Goal: Information Seeking & Learning: Check status

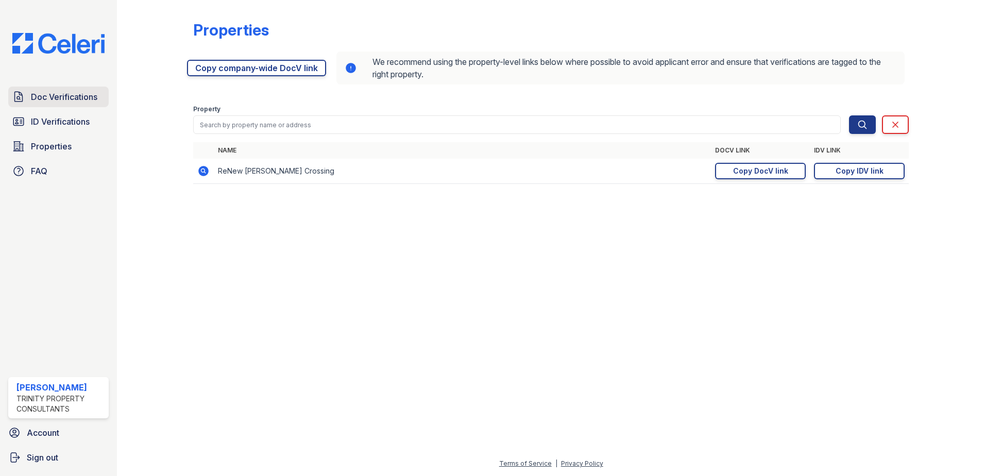
click at [55, 104] on link "Doc Verifications" at bounding box center [58, 97] width 100 height 21
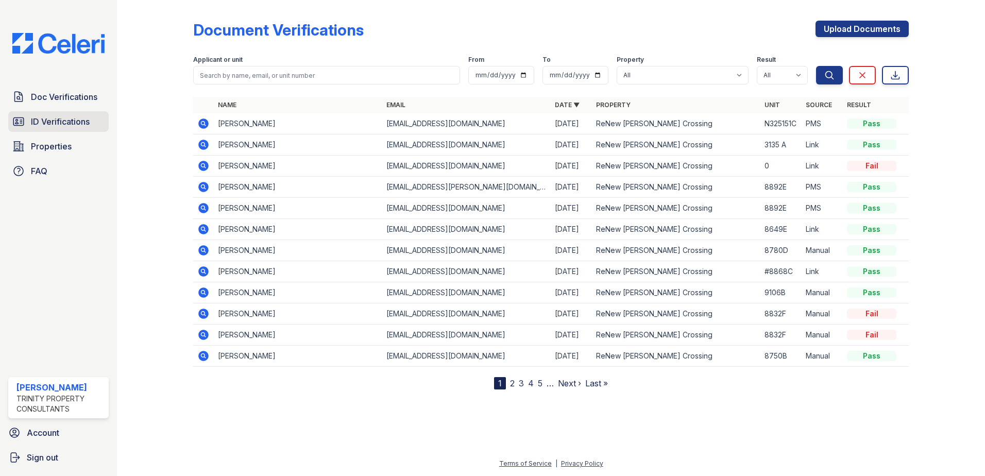
click at [74, 126] on span "ID Verifications" at bounding box center [60, 121] width 59 height 12
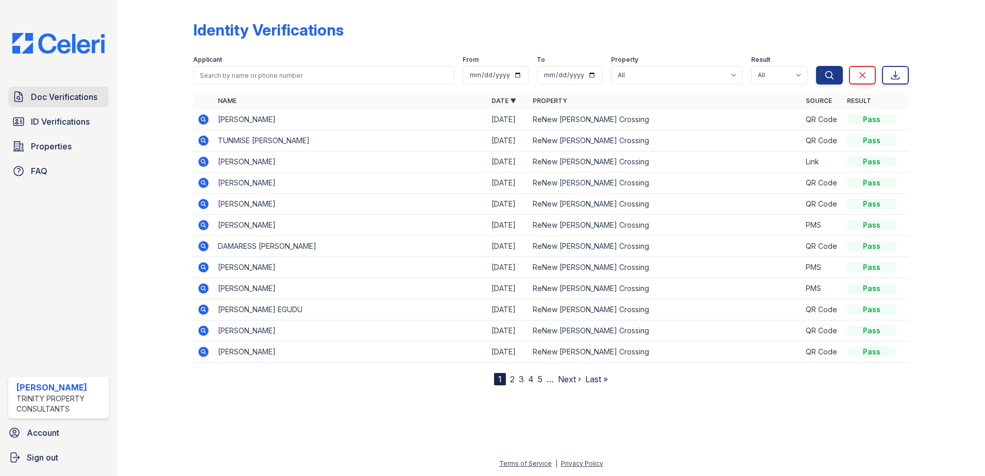
click at [60, 101] on span "Doc Verifications" at bounding box center [64, 97] width 66 height 12
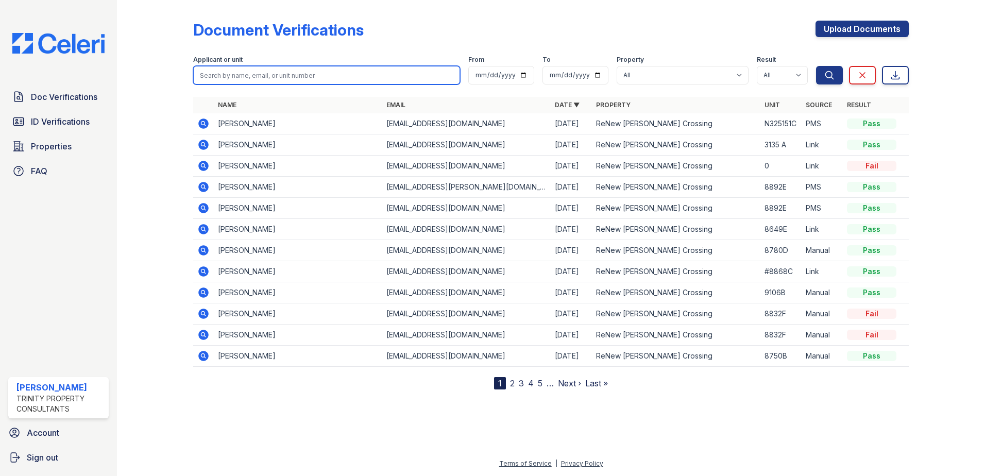
click at [223, 74] on input "search" at bounding box center [326, 75] width 267 height 19
type input "[PERSON_NAME]"
click at [816, 66] on button "Search" at bounding box center [829, 75] width 27 height 19
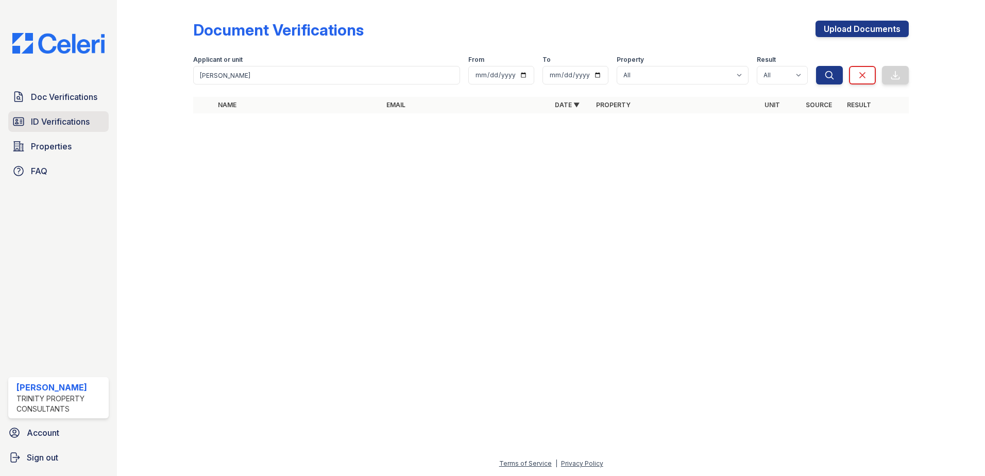
click at [52, 126] on span "ID Verifications" at bounding box center [60, 121] width 59 height 12
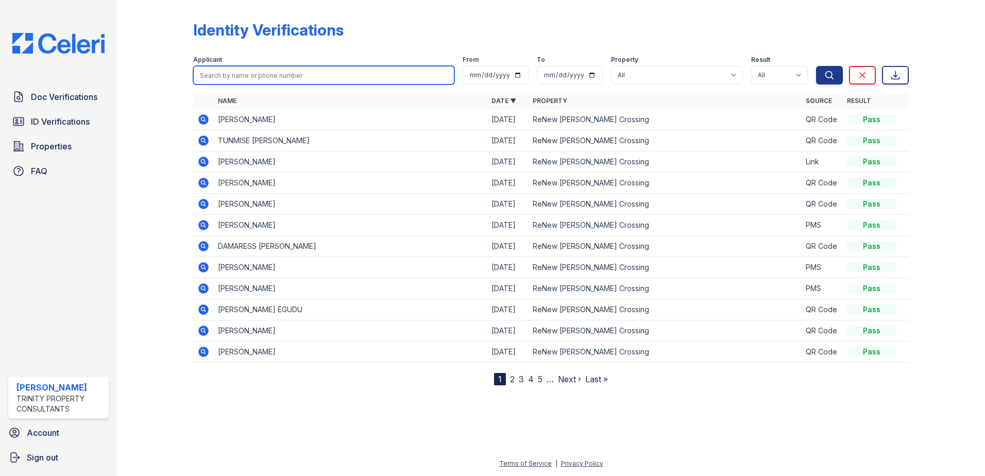
click at [221, 73] on input "search" at bounding box center [323, 75] width 261 height 19
type input "[PERSON_NAME]"
click at [816, 66] on button "Search" at bounding box center [829, 75] width 27 height 19
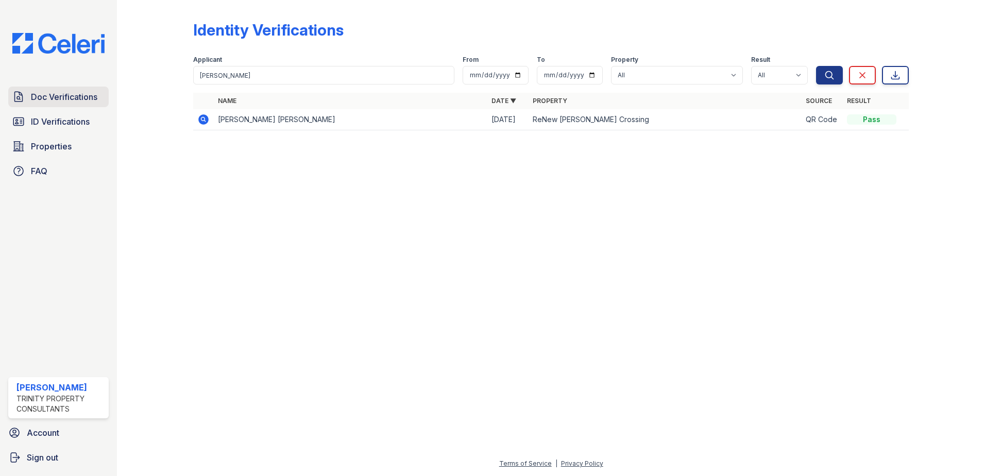
click at [59, 91] on span "Doc Verifications" at bounding box center [64, 97] width 66 height 12
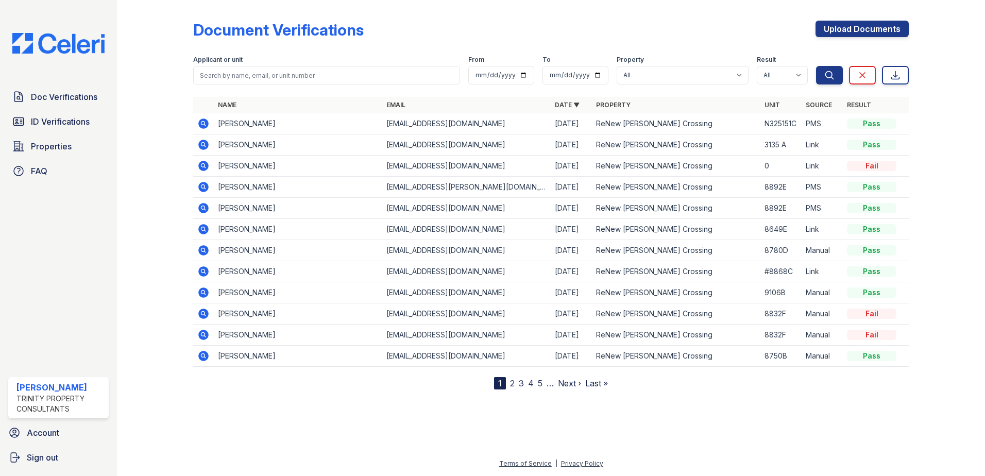
click at [201, 165] on icon at bounding box center [203, 166] width 12 height 12
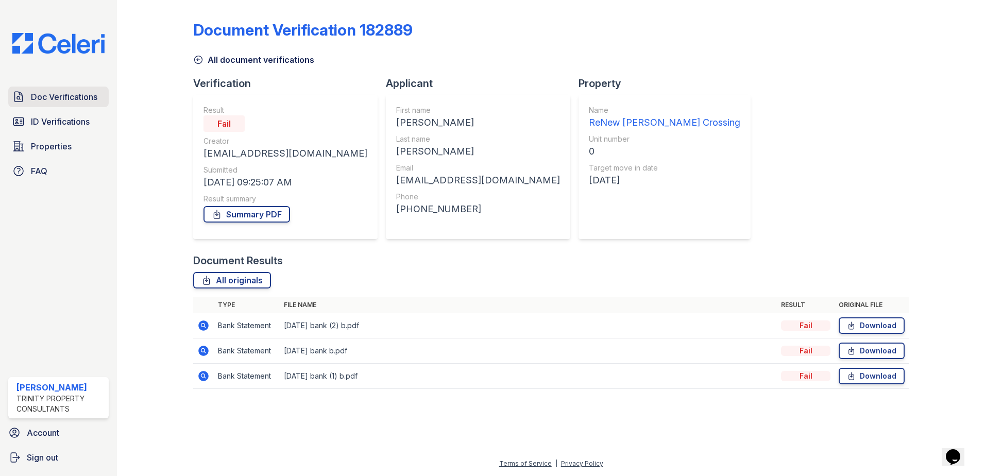
click at [72, 95] on span "Doc Verifications" at bounding box center [64, 97] width 66 height 12
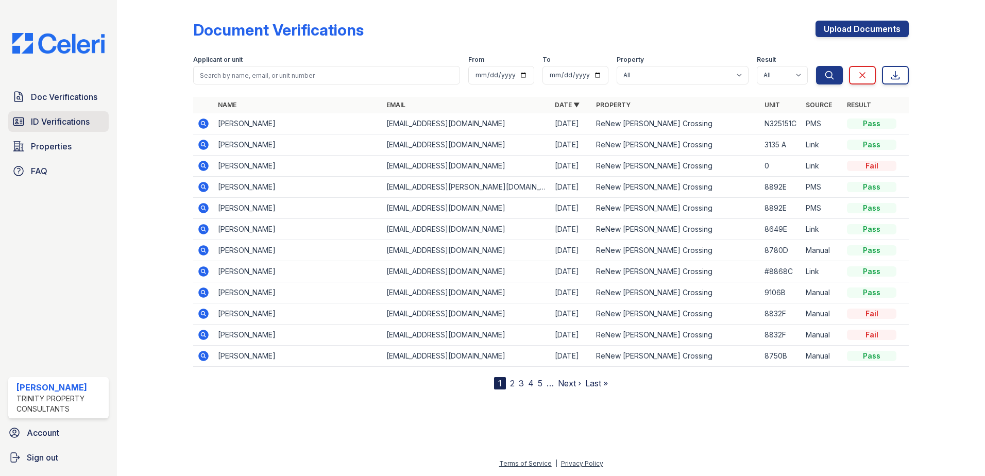
click at [50, 126] on span "ID Verifications" at bounding box center [60, 121] width 59 height 12
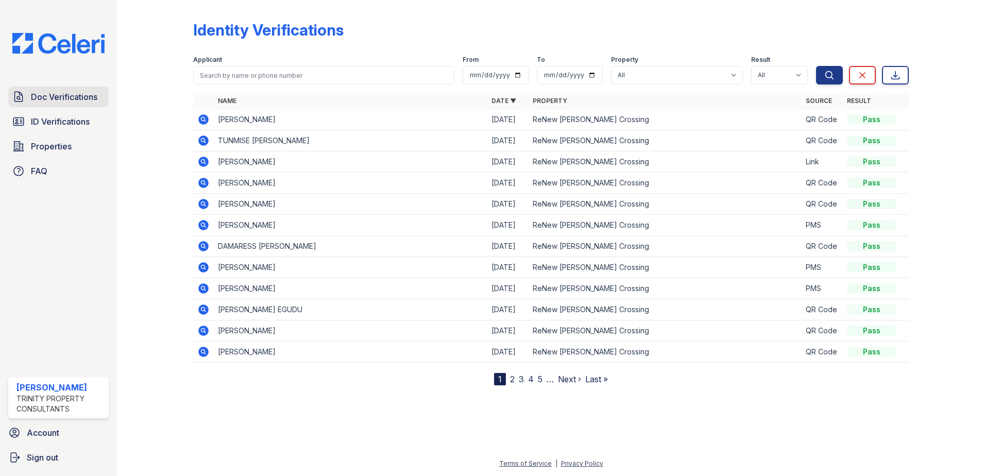
click at [66, 92] on span "Doc Verifications" at bounding box center [64, 97] width 66 height 12
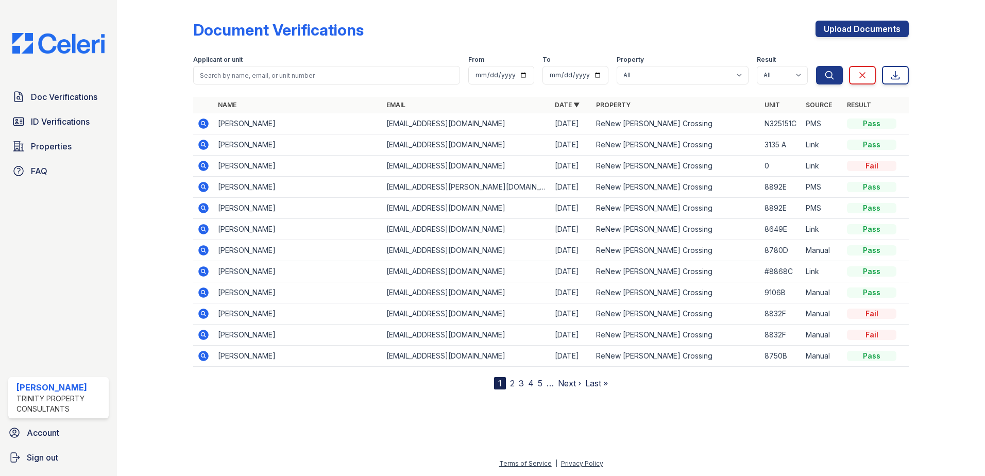
click at [202, 167] on icon at bounding box center [203, 166] width 10 height 10
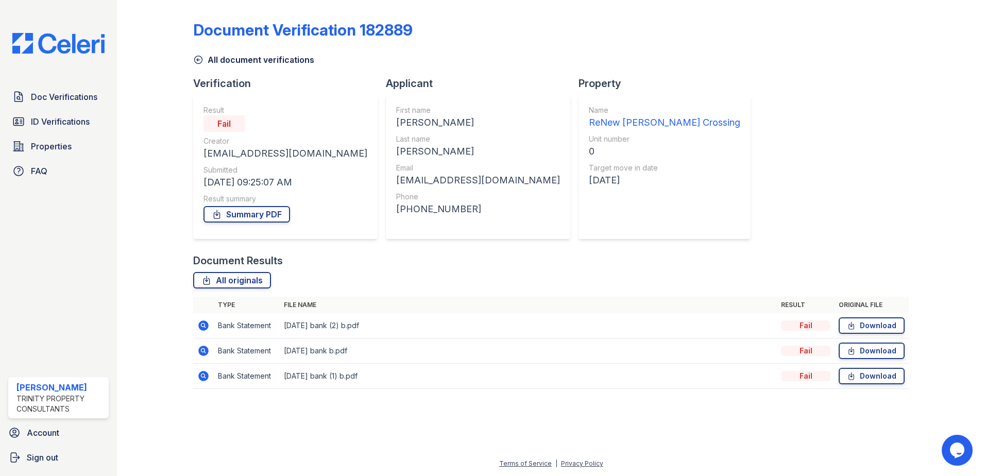
drag, startPoint x: 43, startPoint y: 95, endPoint x: 60, endPoint y: 81, distance: 21.6
click at [60, 81] on div "Doc Verifications ID Verifications Properties FAQ D Bailey Trinity Property Con…" at bounding box center [58, 238] width 117 height 476
click at [791, 148] on div "Document Verification 182889 All document verifications Verification Result Fai…" at bounding box center [551, 201] width 716 height 395
click at [42, 96] on span "Doc Verifications" at bounding box center [64, 97] width 66 height 12
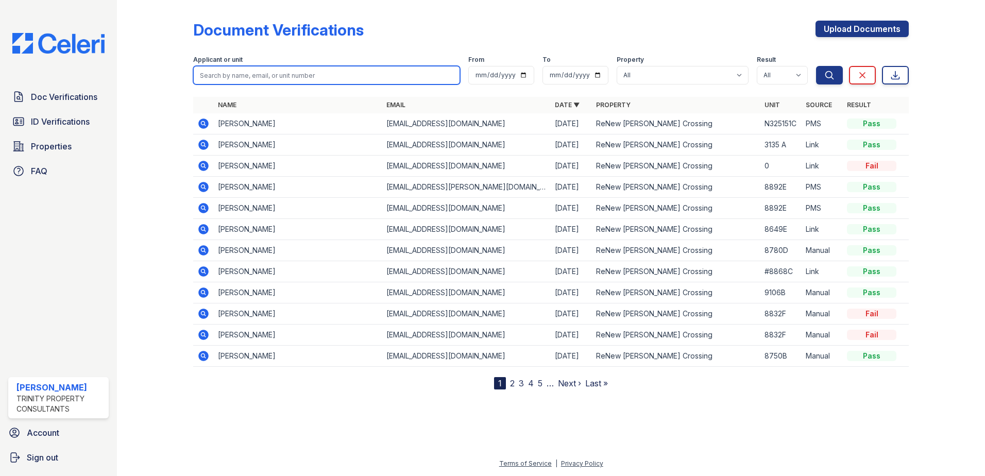
click at [402, 73] on input "search" at bounding box center [326, 75] width 267 height 19
type input "anamika"
click at [816, 66] on button "Search" at bounding box center [829, 75] width 27 height 19
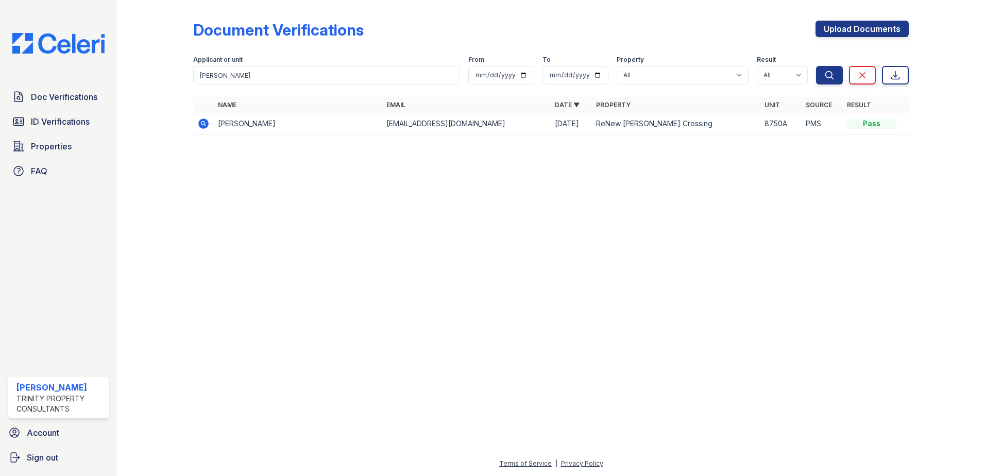
click at [204, 124] on icon at bounding box center [202, 123] width 3 height 3
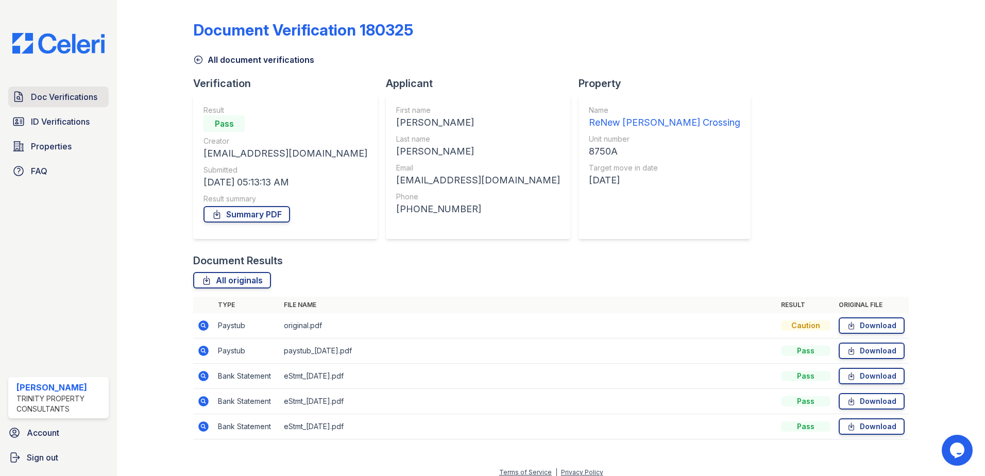
click at [85, 98] on span "Doc Verifications" at bounding box center [64, 97] width 66 height 12
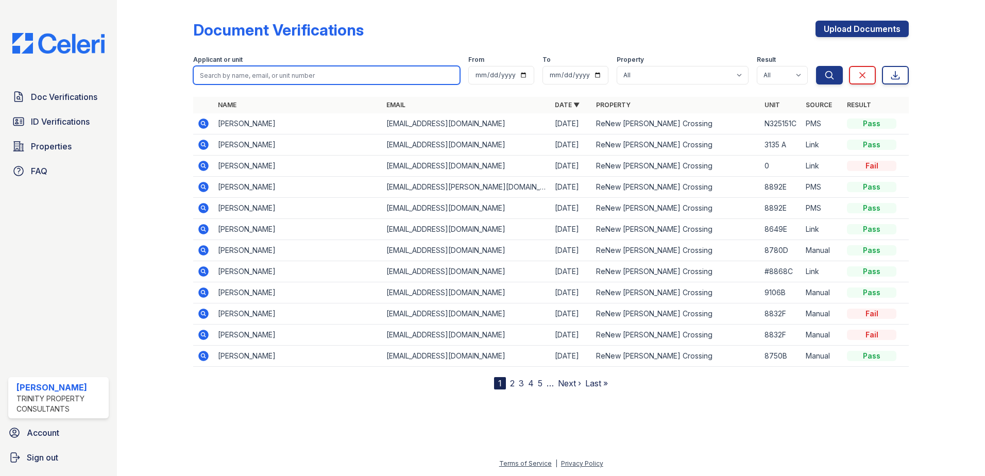
click at [233, 74] on input "search" at bounding box center [326, 75] width 267 height 19
type input "obi"
click at [816, 66] on button "Search" at bounding box center [829, 75] width 27 height 19
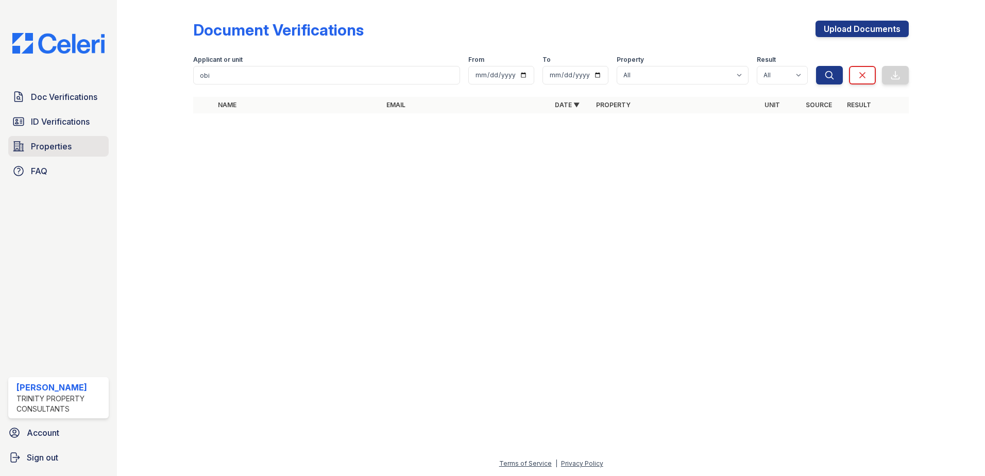
click at [66, 150] on span "Properties" at bounding box center [51, 146] width 41 height 12
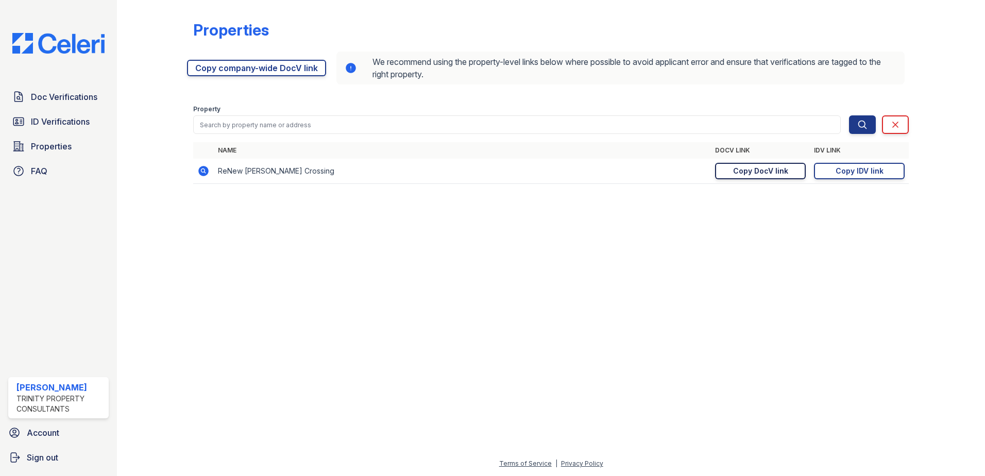
click at [795, 174] on link "Copy DocV link Copy link" at bounding box center [760, 171] width 91 height 16
click at [868, 175] on div "Copy IDV link" at bounding box center [860, 171] width 48 height 10
